Goal: Navigation & Orientation: Find specific page/section

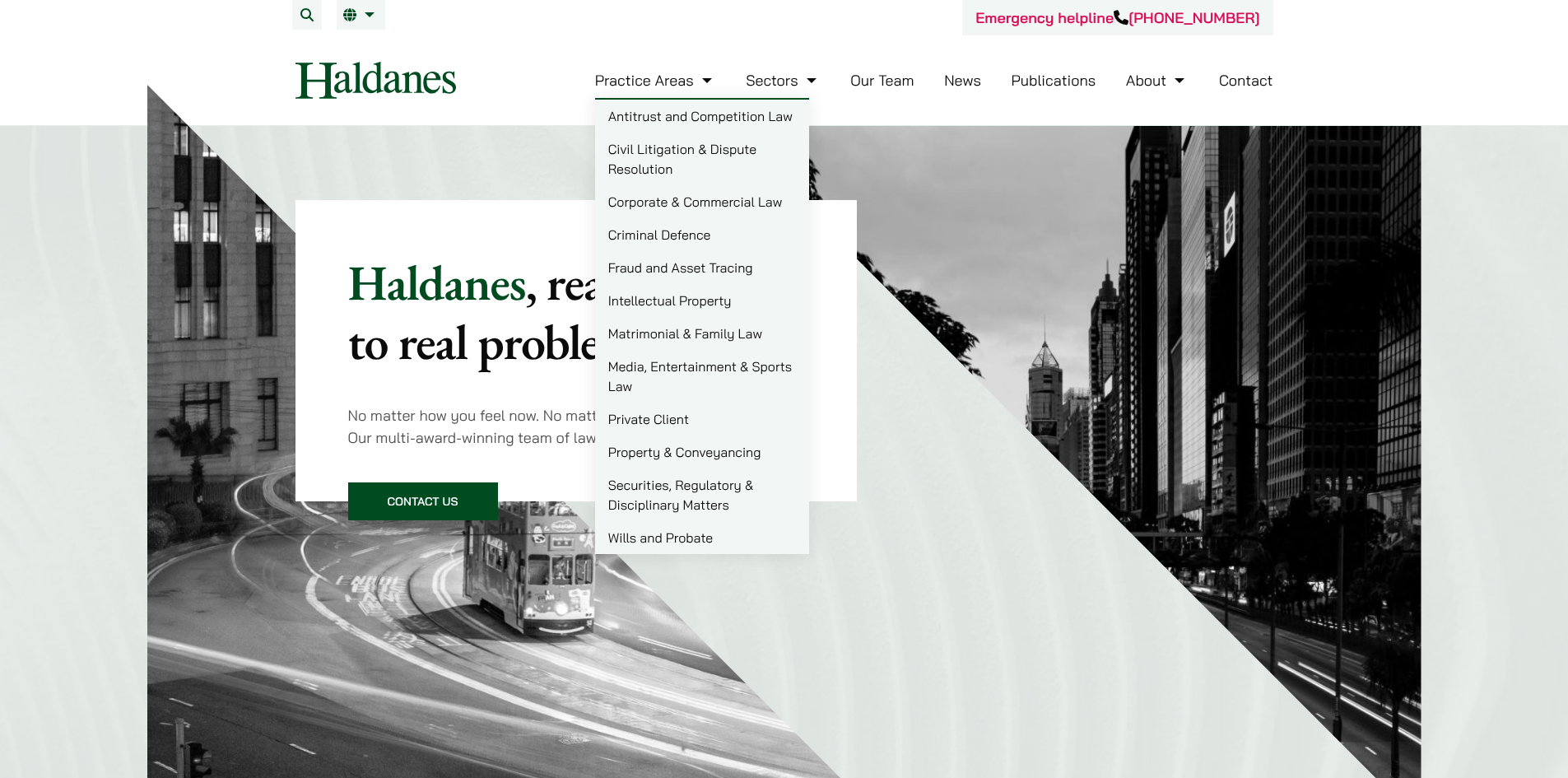
click at [677, 226] on link "Criminal Defence" at bounding box center [702, 235] width 214 height 33
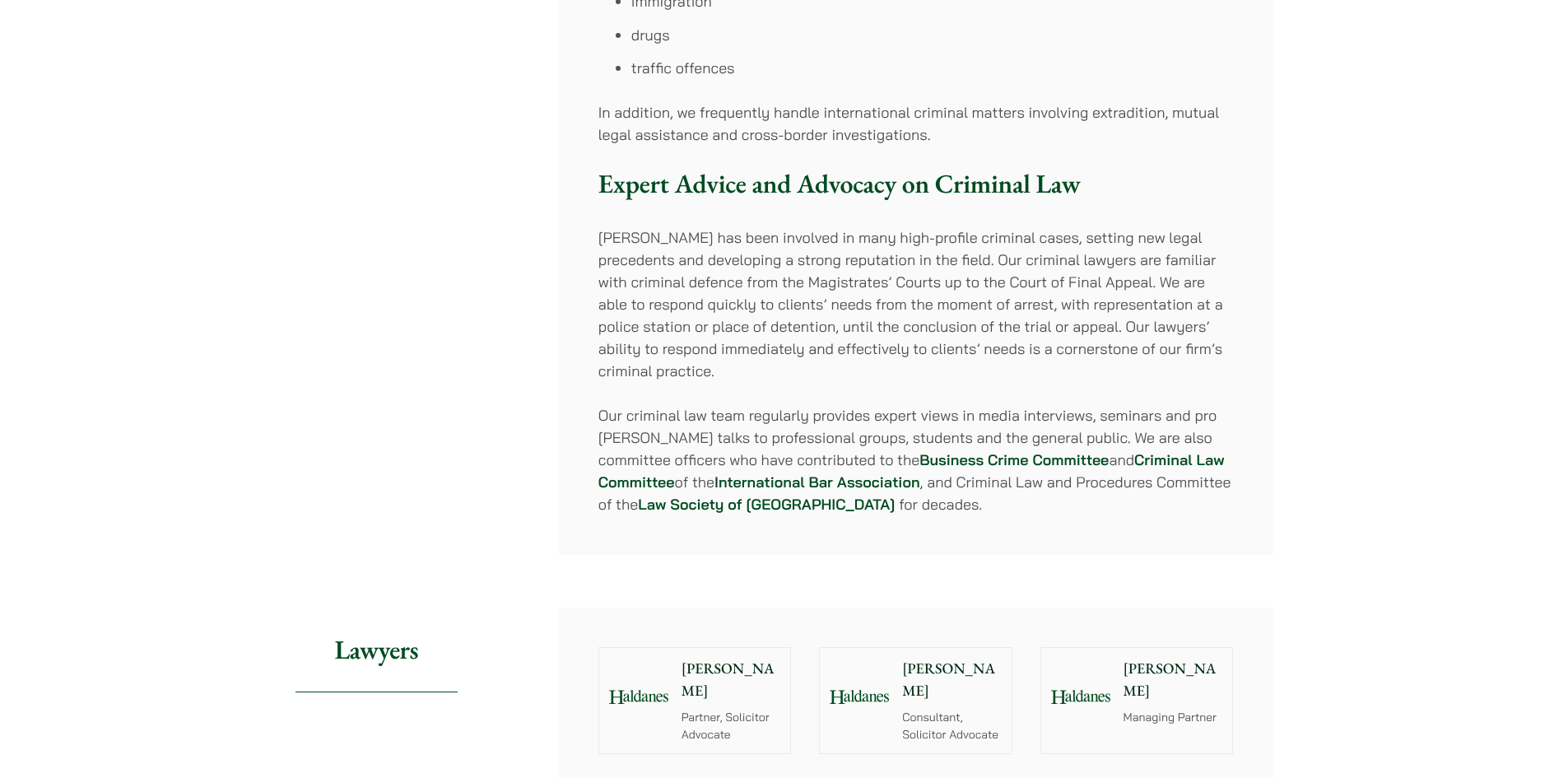
scroll to position [1399, 0]
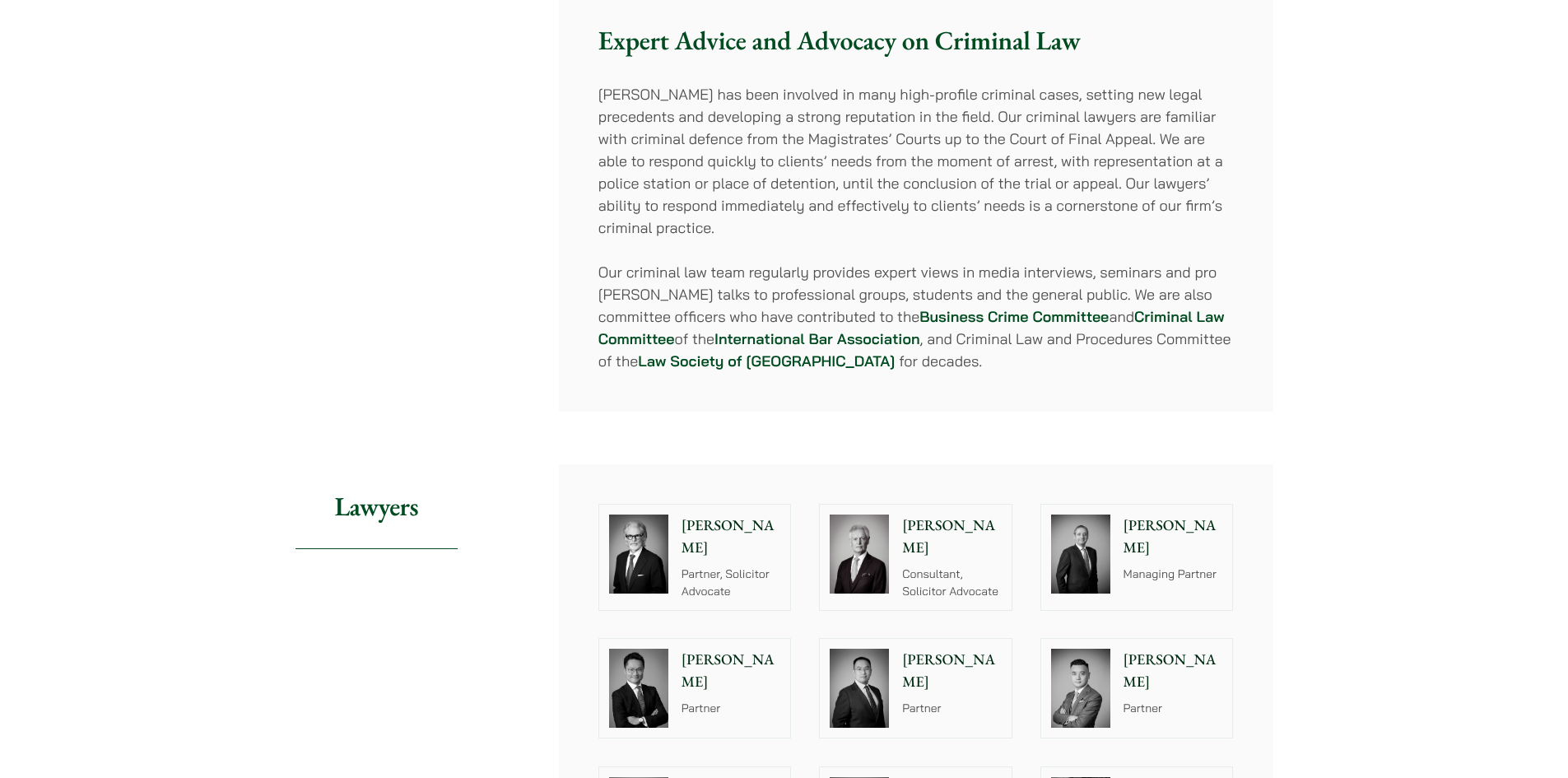
click at [951, 650] on div "Paul Wang Partner" at bounding box center [955, 688] width 113 height 99
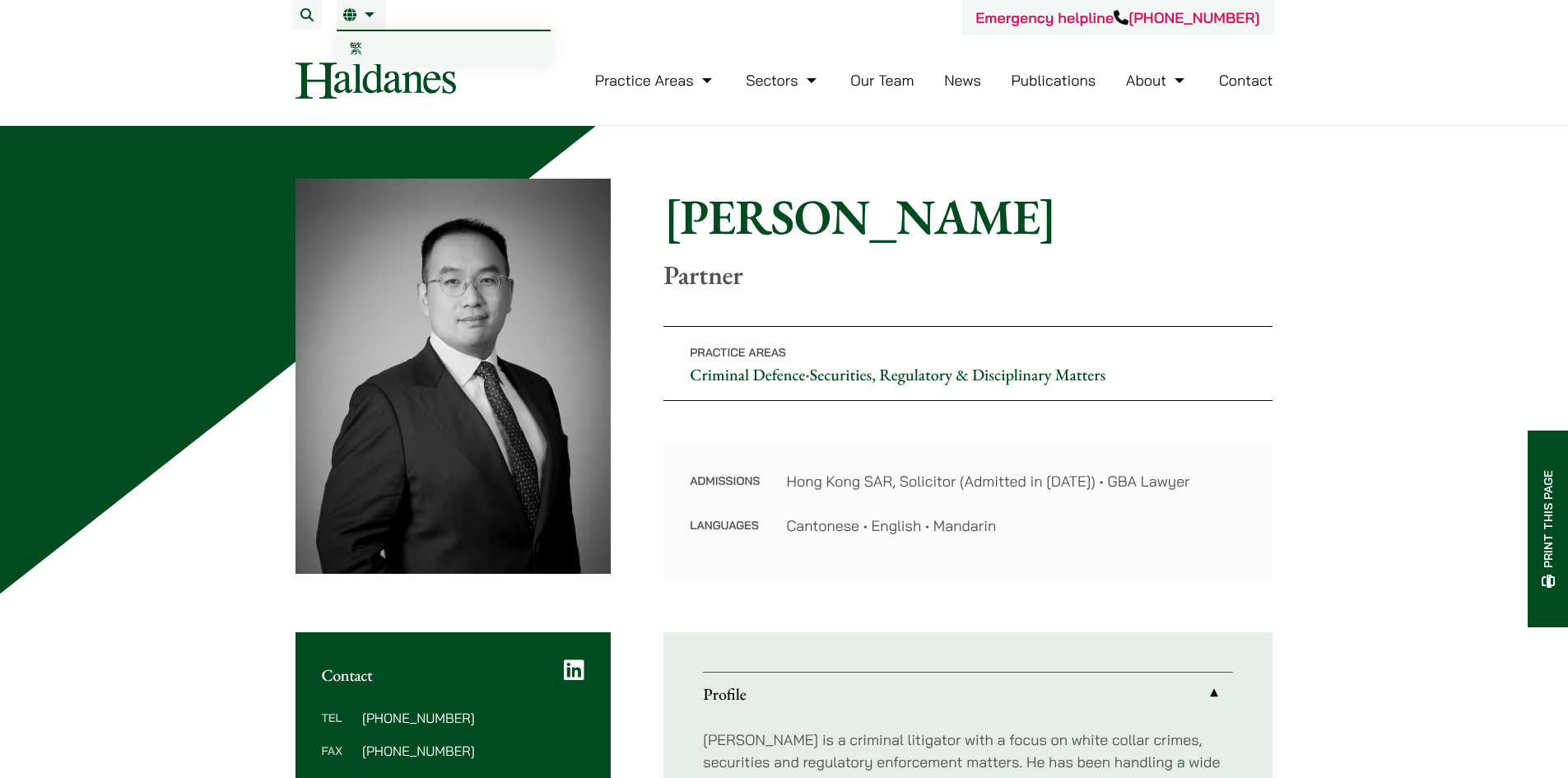
click at [356, 45] on span "繁" at bounding box center [356, 47] width 13 height 17
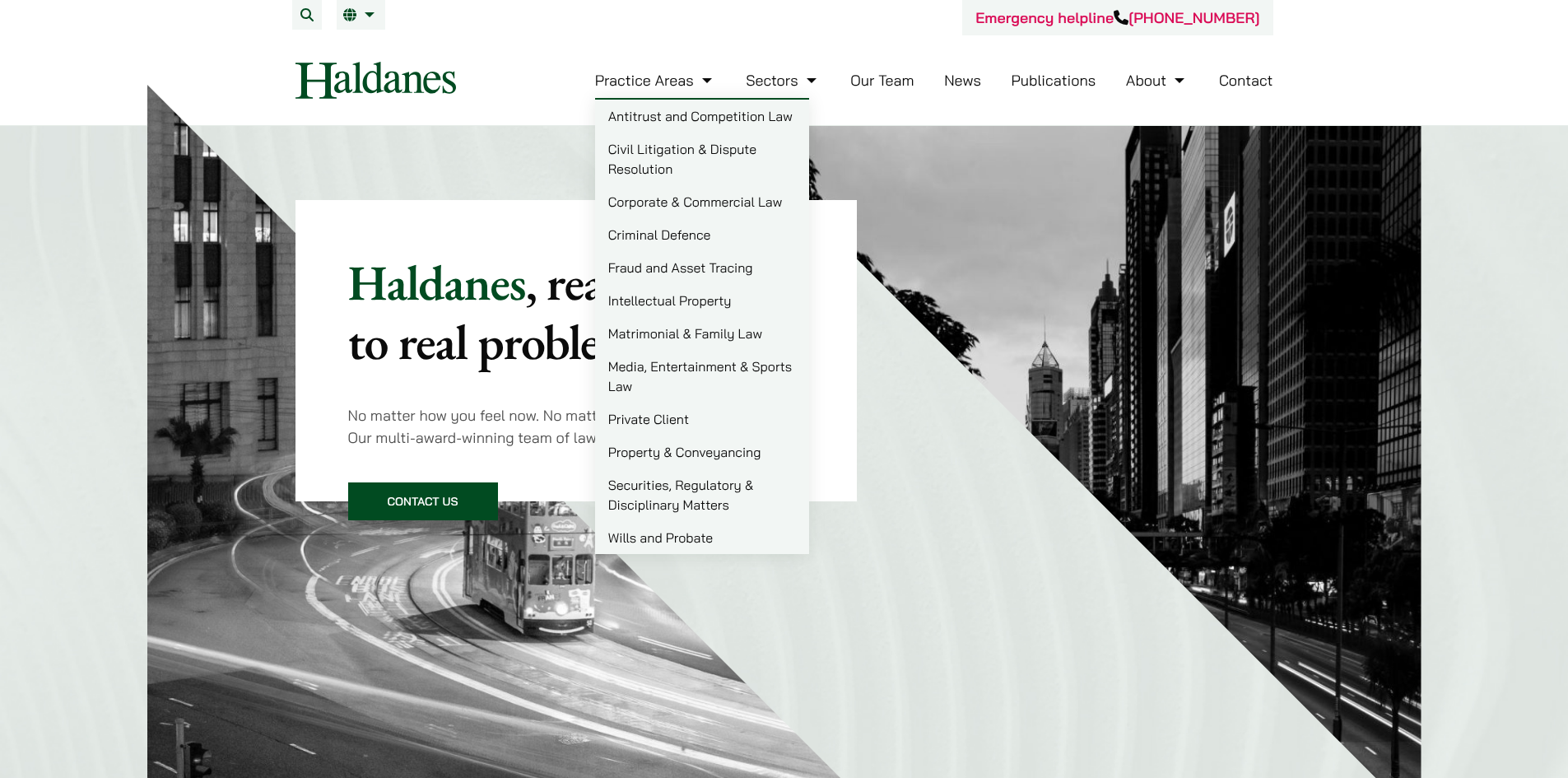
click at [672, 242] on link "Criminal Defence" at bounding box center [702, 235] width 214 height 33
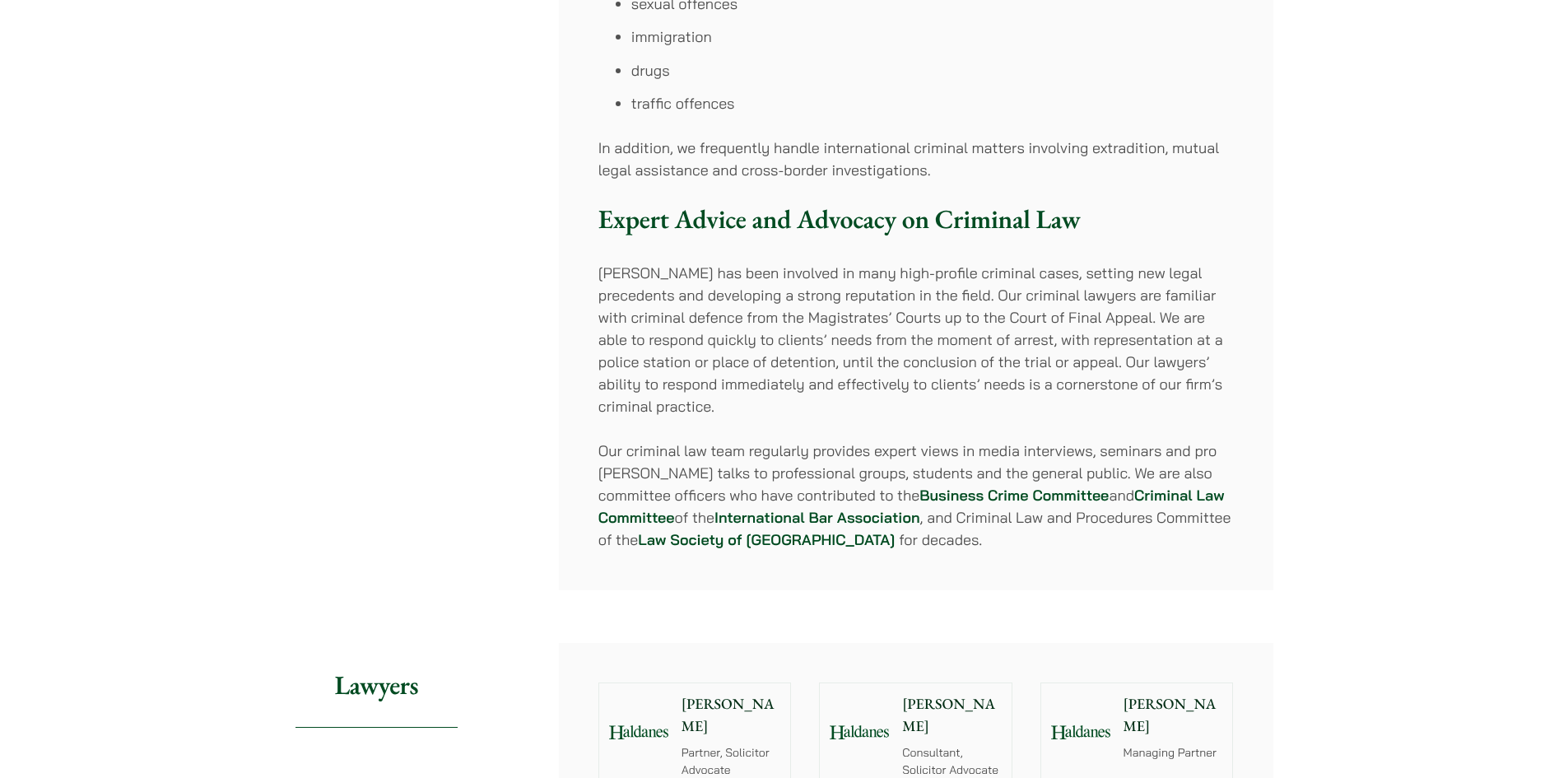
scroll to position [1399, 0]
